Goal: Information Seeking & Learning: Learn about a topic

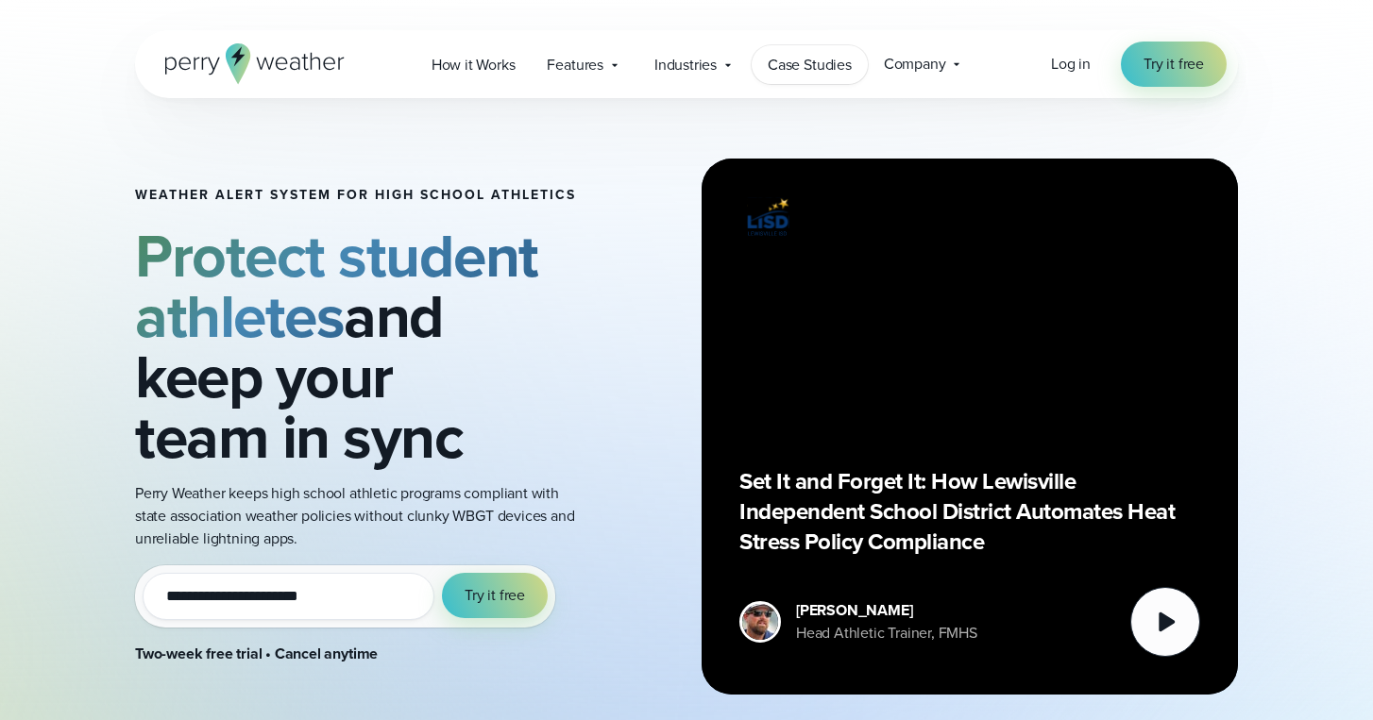
click at [833, 63] on span "Case Studies" at bounding box center [810, 65] width 84 height 23
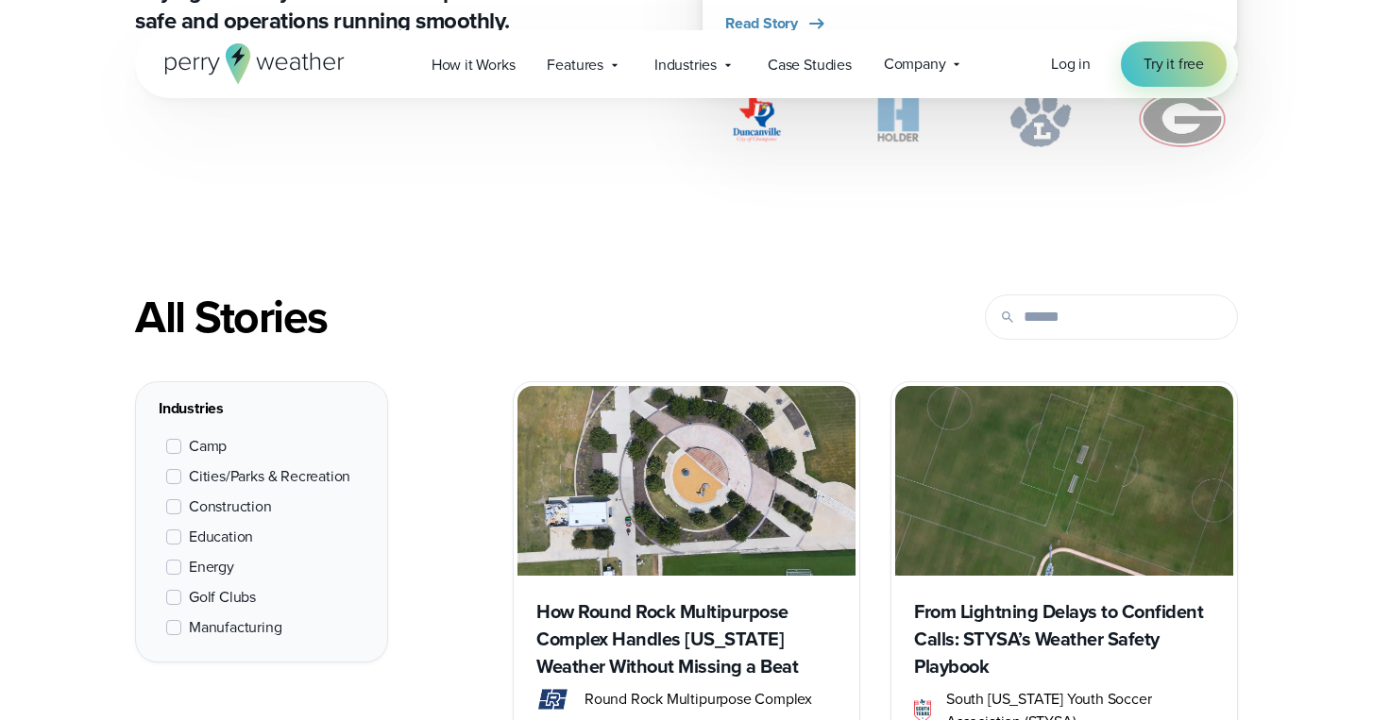
scroll to position [669, 0]
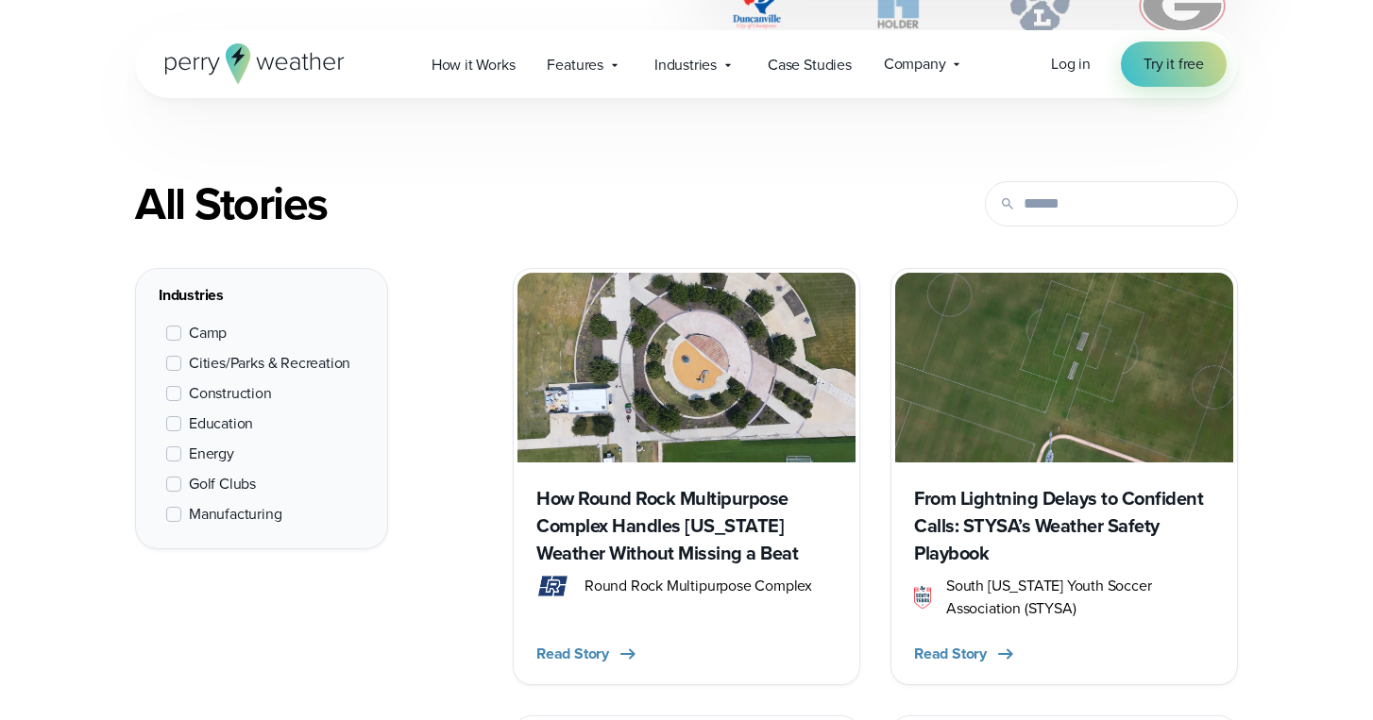
click at [227, 426] on span "Education" at bounding box center [221, 424] width 64 height 23
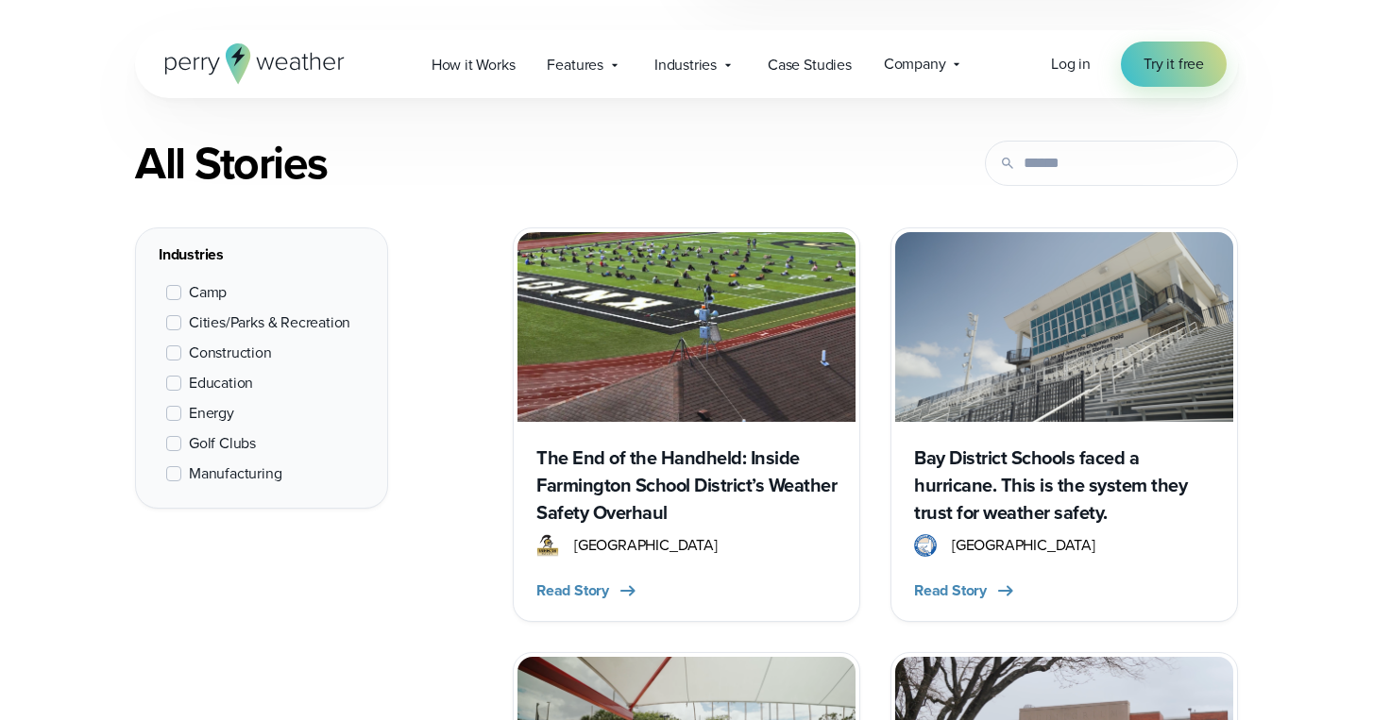
scroll to position [710, 0]
